Goal: Transaction & Acquisition: Purchase product/service

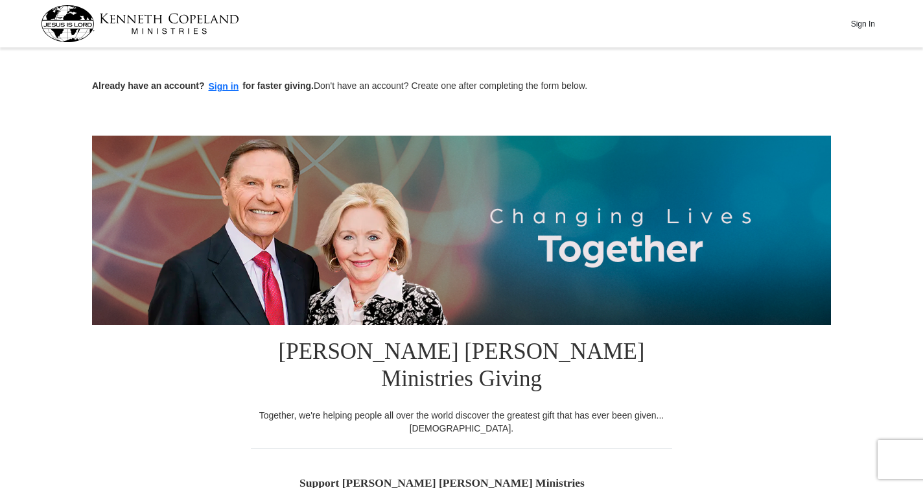
scroll to position [195, 0]
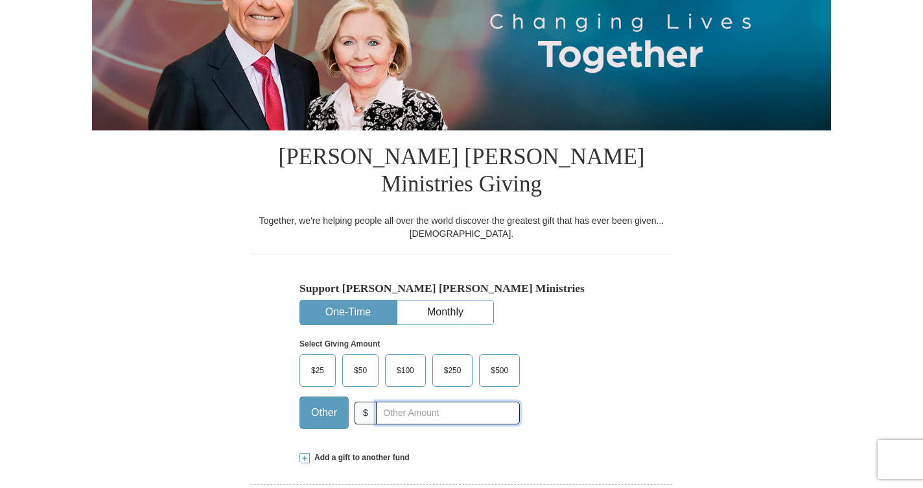
click at [395, 401] on input "text" at bounding box center [448, 412] width 144 height 23
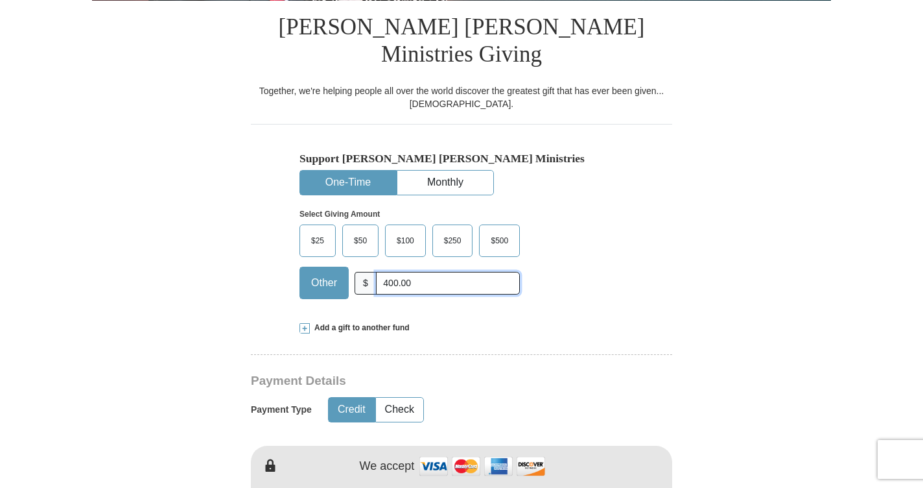
scroll to position [454, 0]
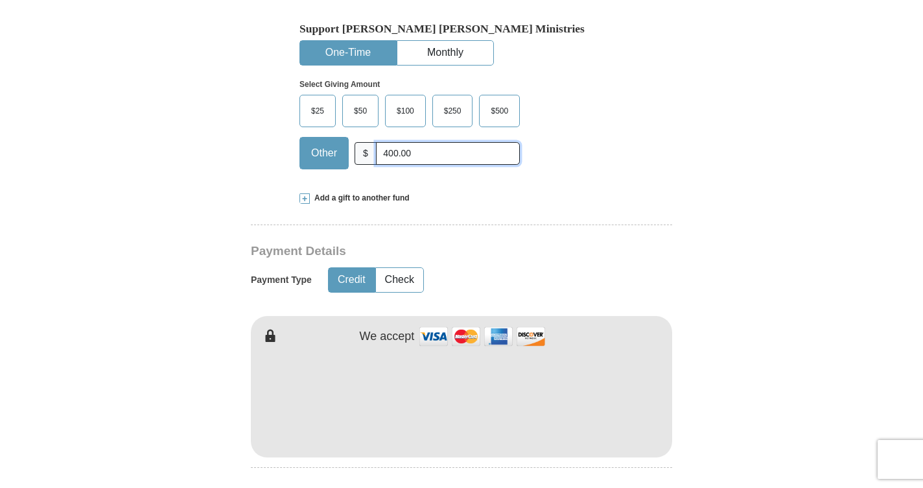
type input "400.00"
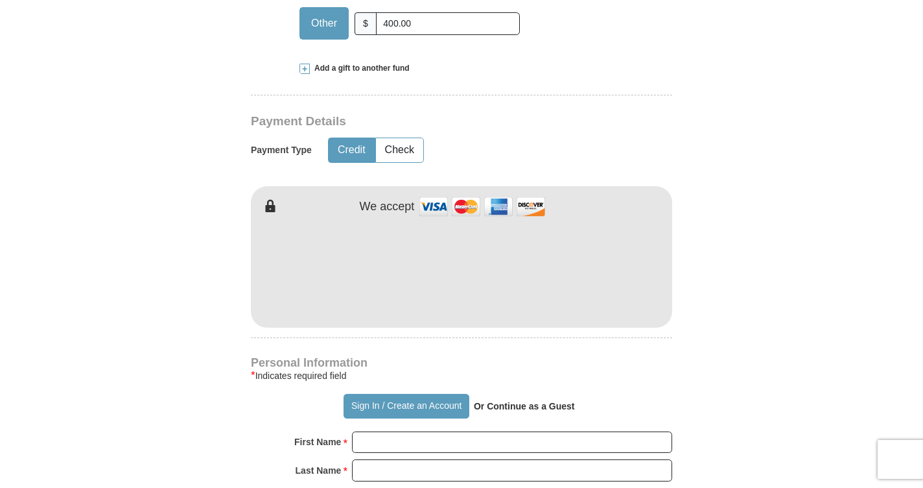
scroll to position [713, 0]
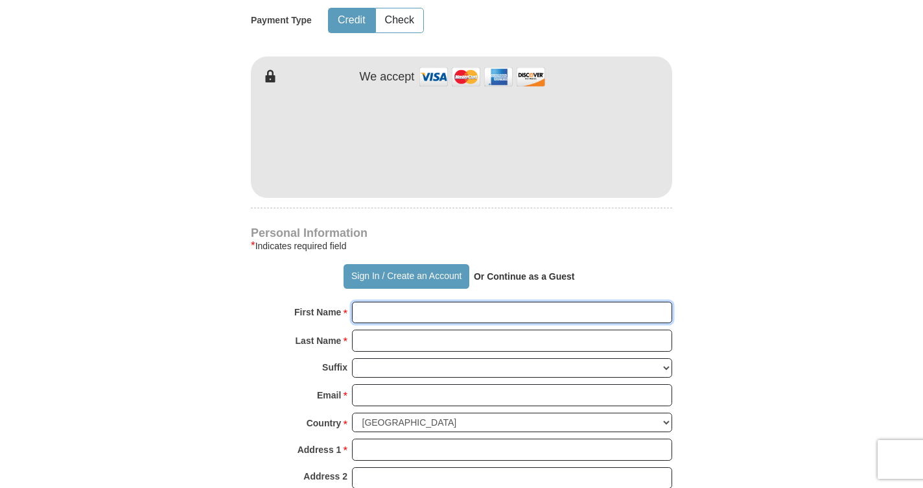
click at [374, 302] on input "First Name *" at bounding box center [512, 313] width 320 height 22
type input "[PERSON_NAME]"
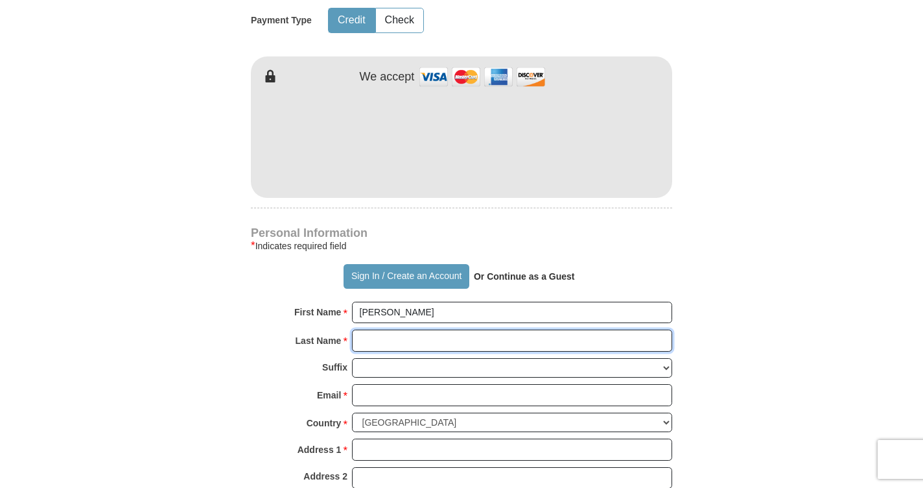
type input "[PERSON_NAME]"
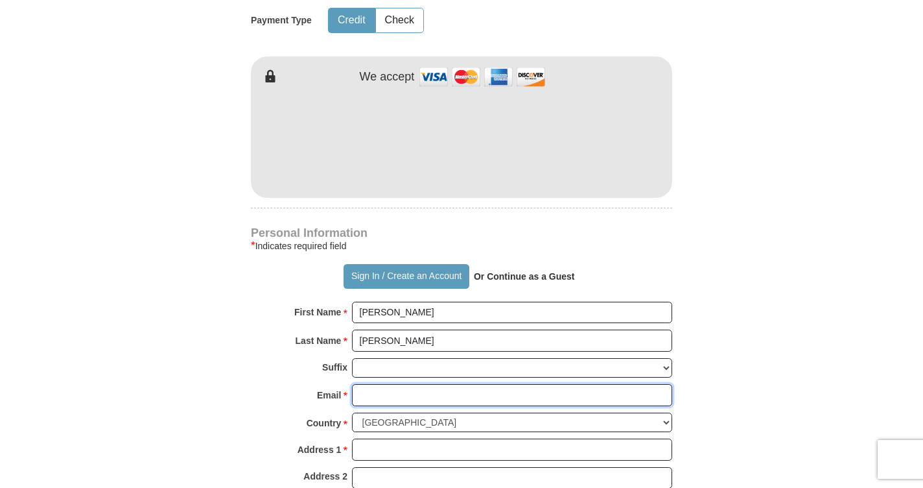
type input "[EMAIL_ADDRESS][DOMAIN_NAME]"
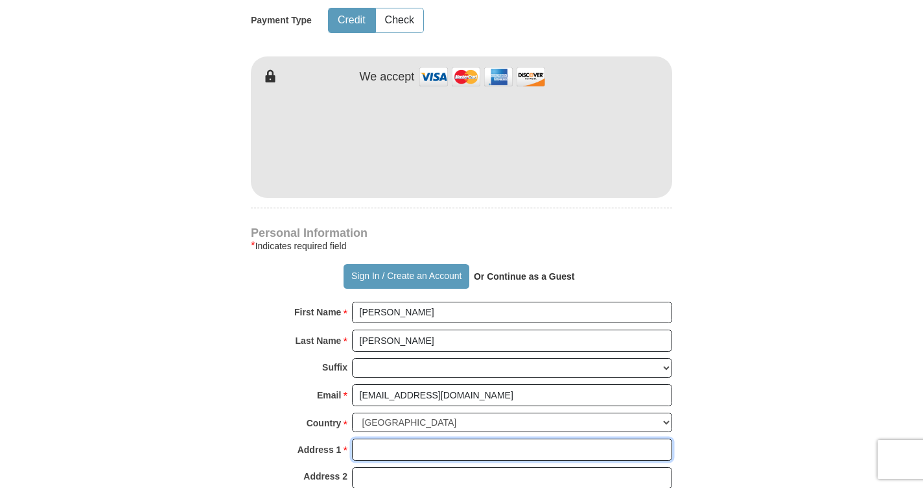
type input "po box 6192"
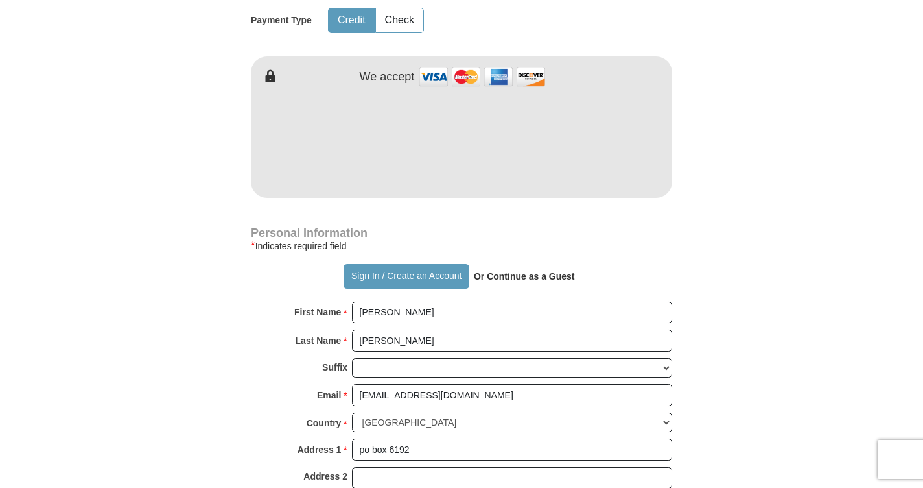
type input "Frisco"
select select "[GEOGRAPHIC_DATA]"
type input "75036"
type input "4702268453"
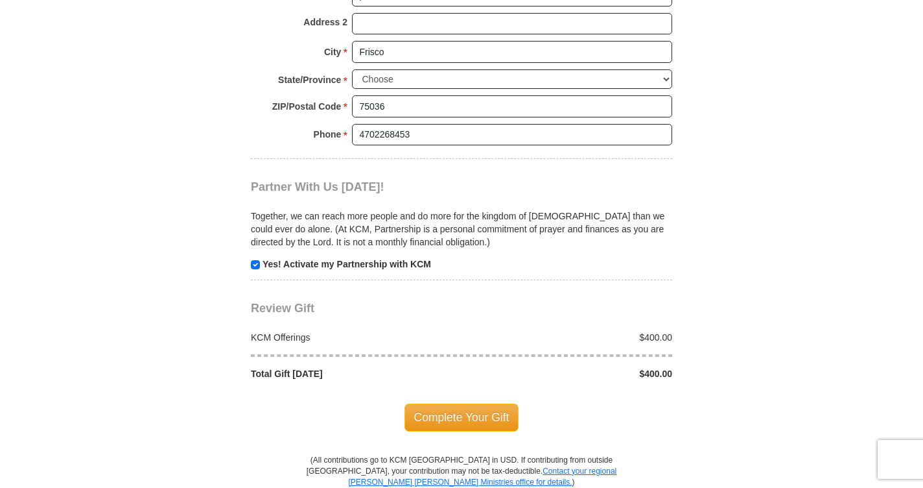
scroll to position [1232, 0]
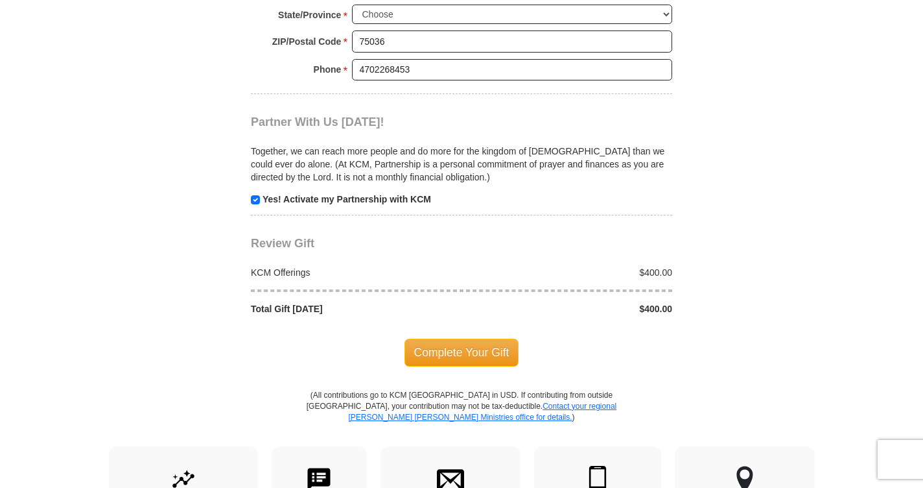
click at [482, 338] on span "Complete Your Gift" at bounding box center [462, 351] width 115 height 27
